Goal: Information Seeking & Learning: Learn about a topic

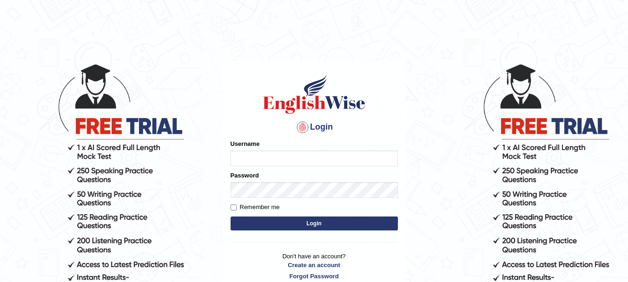
type input "anishakhatun_parramatta"
drag, startPoint x: 0, startPoint y: 0, endPoint x: 318, endPoint y: 222, distance: 387.4
click at [319, 222] on button "Login" at bounding box center [313, 223] width 167 height 14
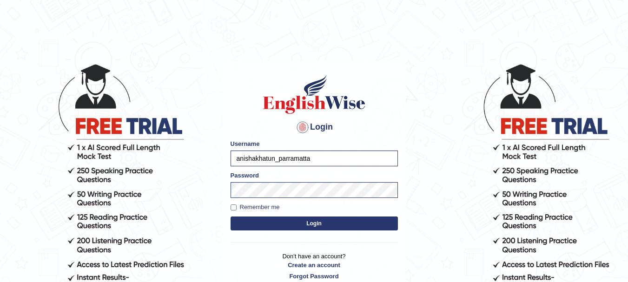
scroll to position [46, 0]
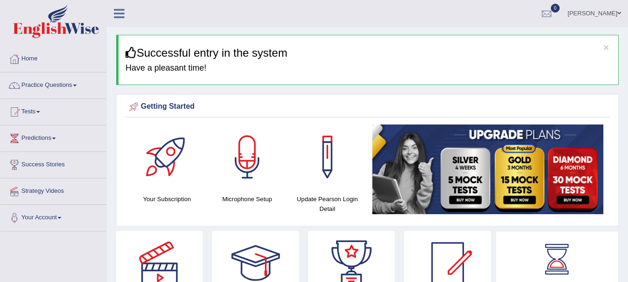
scroll to position [46, 0]
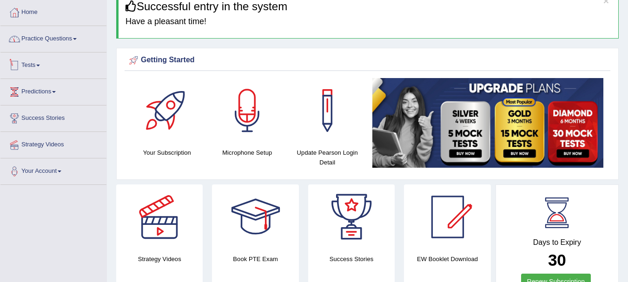
click at [59, 45] on link "Practice Questions" at bounding box center [53, 37] width 106 height 23
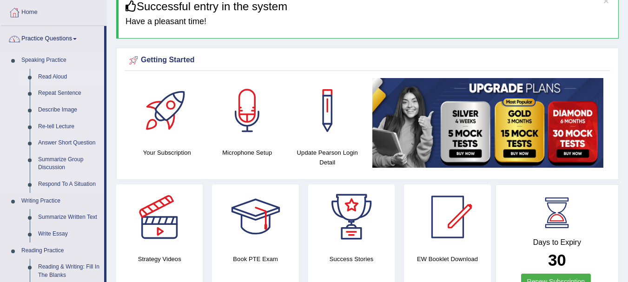
click at [56, 74] on link "Read Aloud" at bounding box center [69, 77] width 70 height 17
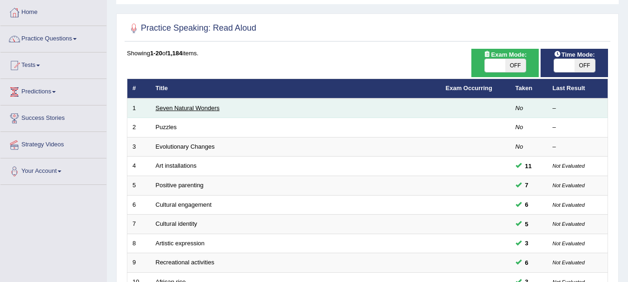
click at [189, 110] on link "Seven Natural Wonders" at bounding box center [188, 108] width 64 height 7
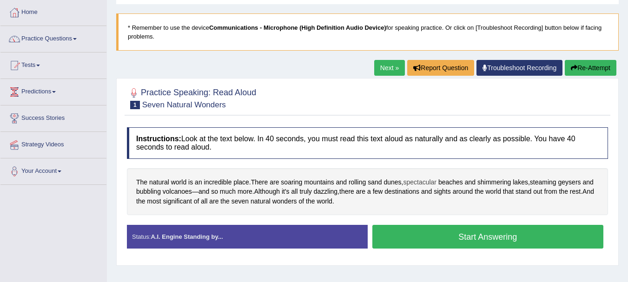
click at [415, 182] on span "spectacular" at bounding box center [419, 182] width 33 height 10
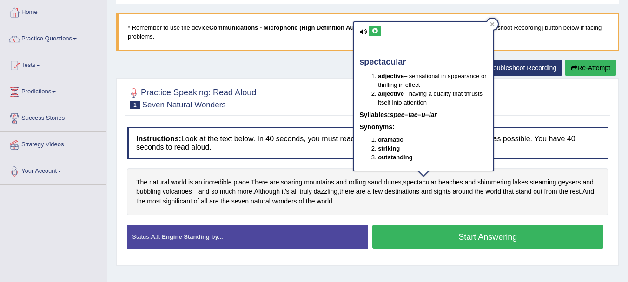
click at [378, 31] on icon at bounding box center [374, 31] width 7 height 6
click at [377, 31] on icon at bounding box center [374, 31] width 7 height 6
click at [459, 198] on div "The natural world is an incredible place . There are soaring mountains and roll…" at bounding box center [367, 191] width 481 height 47
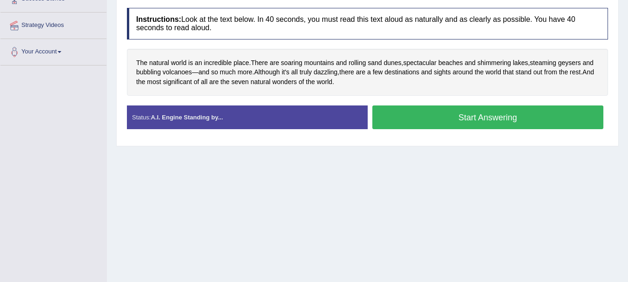
scroll to position [66, 0]
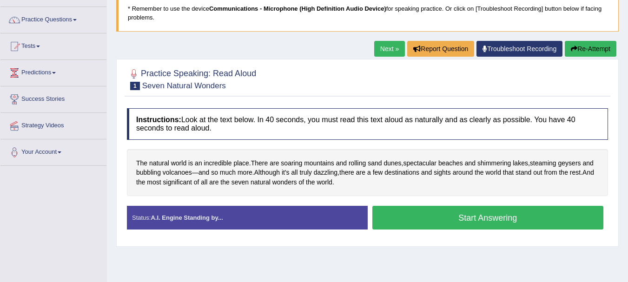
click at [495, 219] on button "Start Answering" at bounding box center [487, 218] width 231 height 24
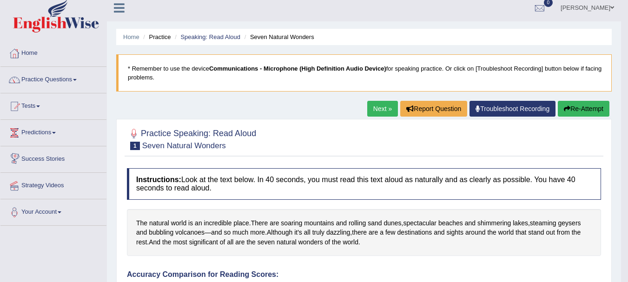
scroll to position [0, 0]
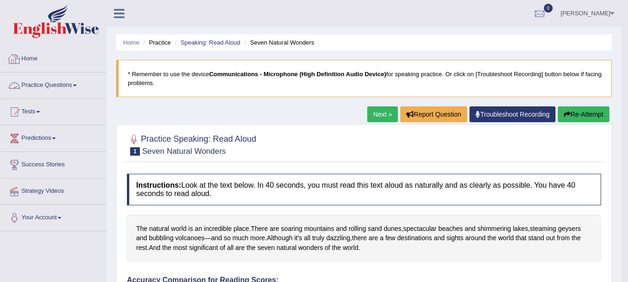
click at [49, 85] on link "Practice Questions" at bounding box center [53, 83] width 106 height 23
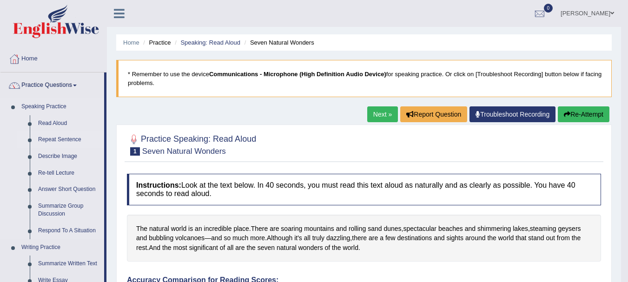
click at [55, 135] on link "Repeat Sentence" at bounding box center [69, 139] width 70 height 17
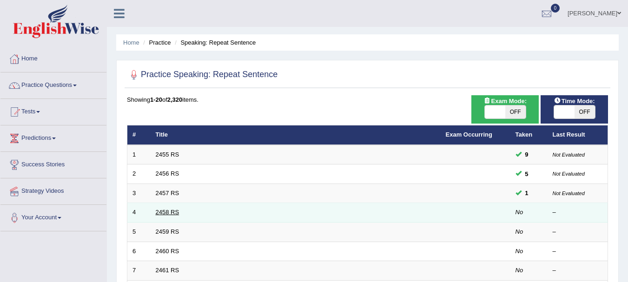
click at [170, 212] on link "2458 RS" at bounding box center [168, 212] width 24 height 7
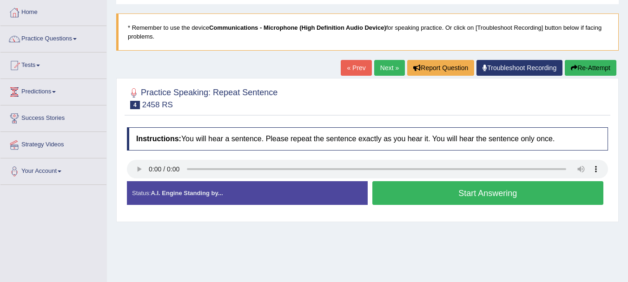
click at [534, 195] on button "Start Answering" at bounding box center [487, 193] width 231 height 24
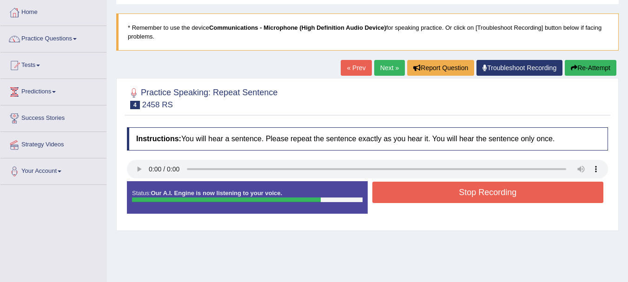
click at [534, 195] on button "Stop Recording" at bounding box center [487, 192] width 231 height 21
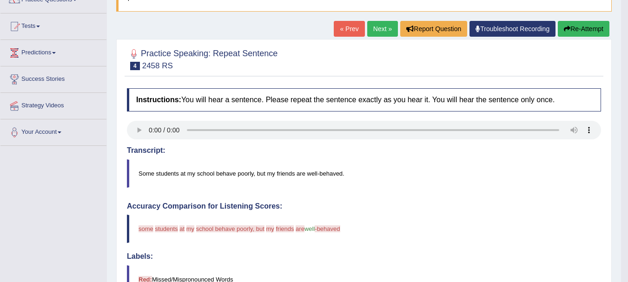
scroll to position [76, 0]
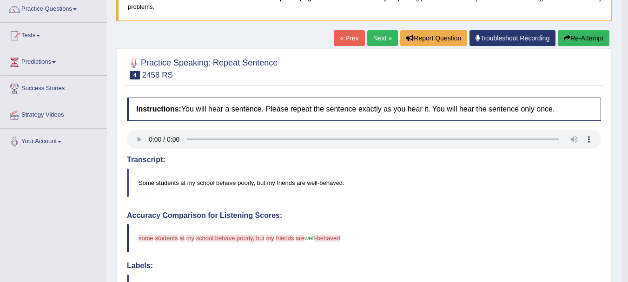
click at [579, 40] on button "Re-Attempt" at bounding box center [583, 38] width 52 height 16
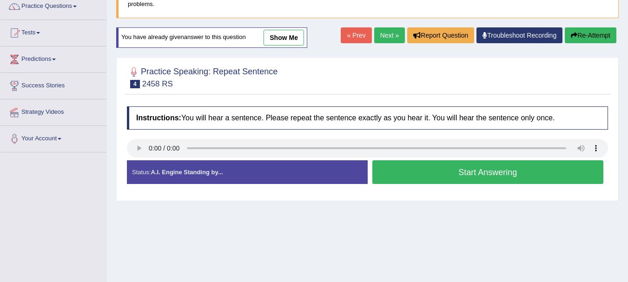
click at [462, 170] on button "Start Answering" at bounding box center [487, 172] width 231 height 24
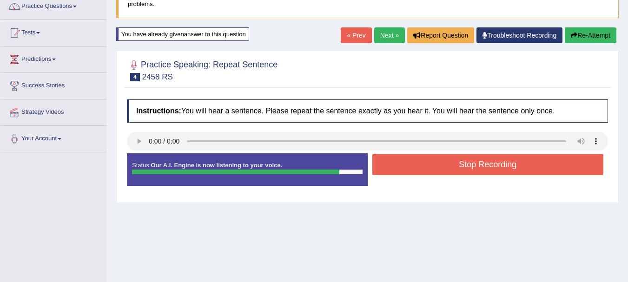
click at [476, 161] on button "Stop Recording" at bounding box center [487, 164] width 231 height 21
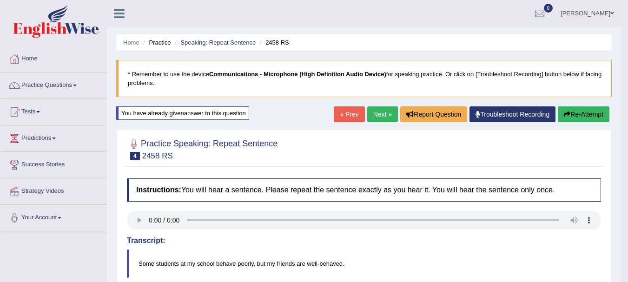
click at [376, 112] on link "Next »" at bounding box center [382, 114] width 31 height 16
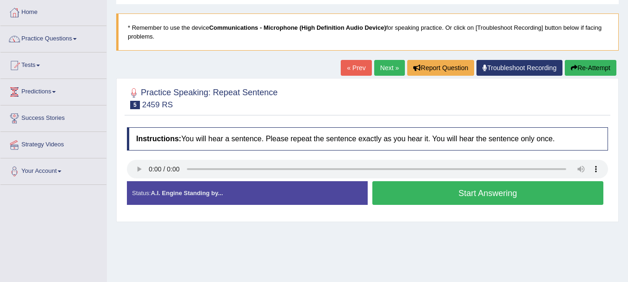
click at [615, 164] on div "Practice Speaking: Repeat Sentence 5 2459 RS Instructions: You will hear a sent…" at bounding box center [367, 150] width 502 height 144
click at [481, 188] on button "Start Answering" at bounding box center [487, 193] width 231 height 24
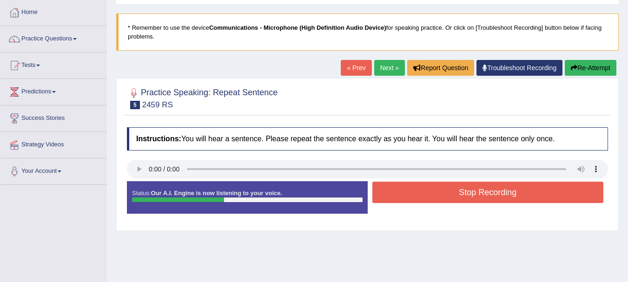
click at [482, 188] on button "Stop Recording" at bounding box center [487, 192] width 231 height 21
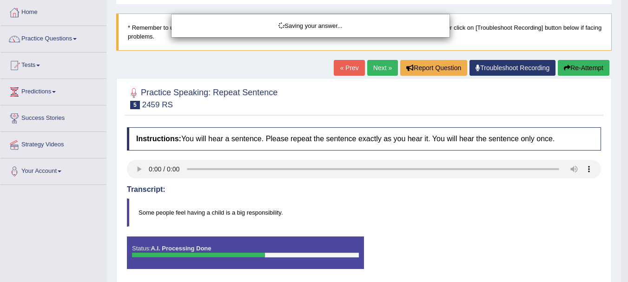
click at [482, 191] on div "Saving your answer..." at bounding box center [314, 141] width 628 height 282
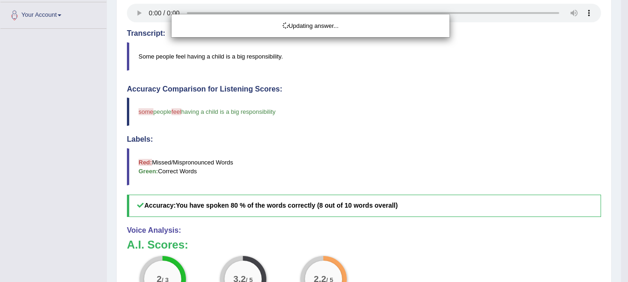
scroll to position [232, 0]
